Goal: Task Accomplishment & Management: Manage account settings

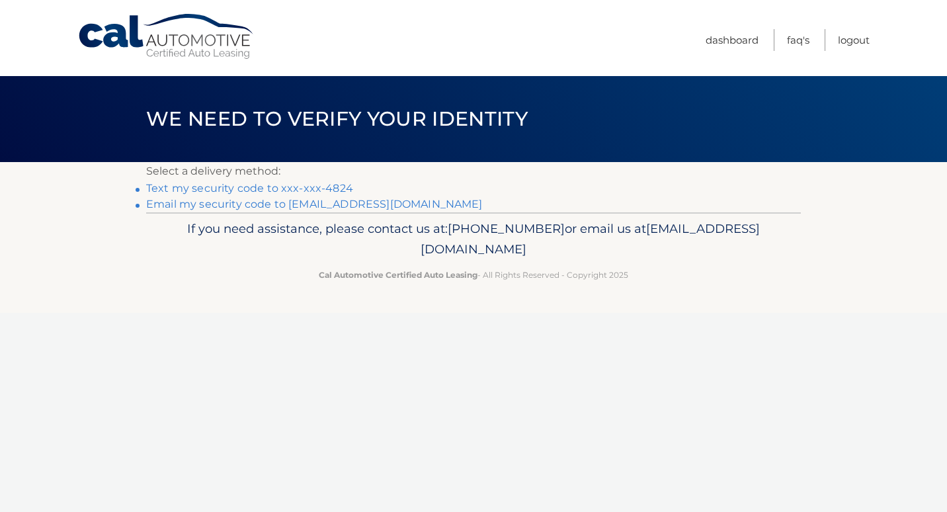
click at [298, 189] on link "Text my security code to xxx-xxx-4824" at bounding box center [249, 188] width 207 height 13
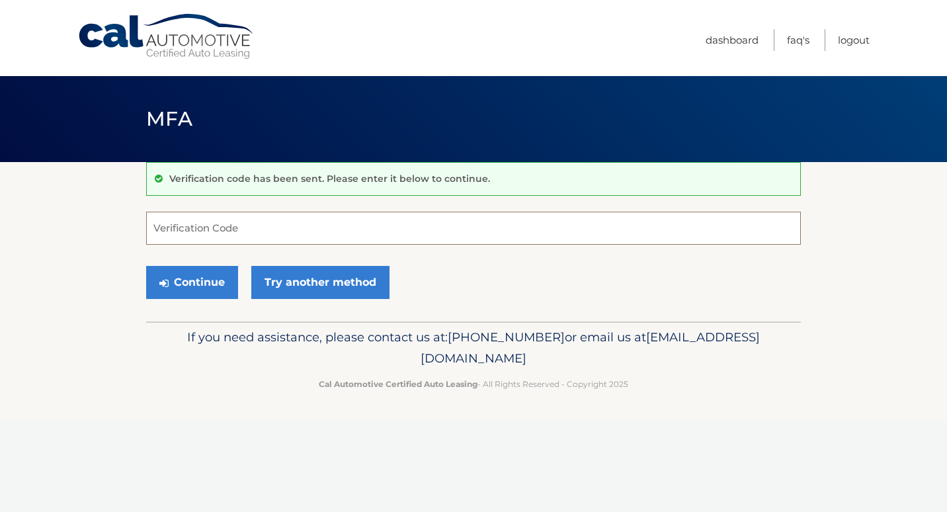
click at [223, 220] on input "Verification Code" at bounding box center [473, 228] width 655 height 33
type input "941659"
click at [193, 290] on button "Continue" at bounding box center [192, 282] width 92 height 33
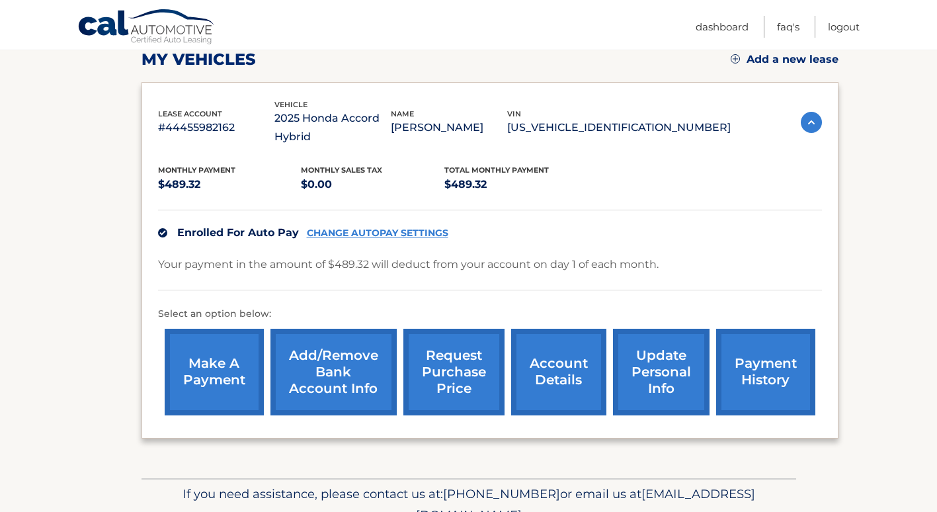
scroll to position [198, 0]
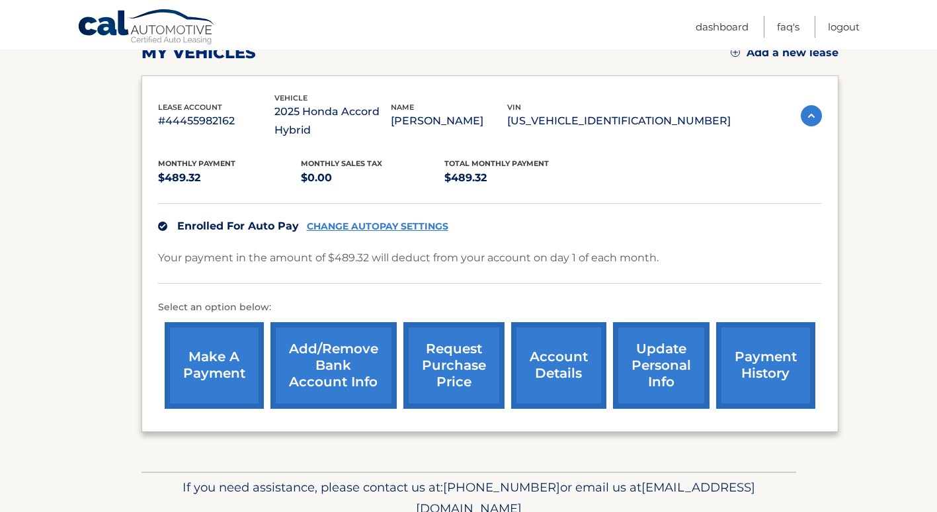
click at [761, 369] on link "payment history" at bounding box center [765, 365] width 99 height 87
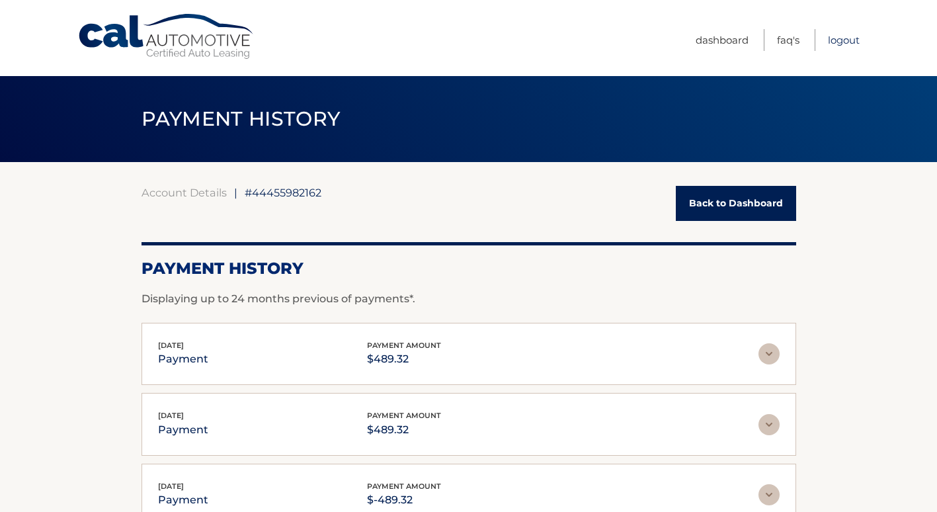
click at [830, 39] on link "Logout" at bounding box center [844, 40] width 32 height 22
